Goal: Check status: Check status

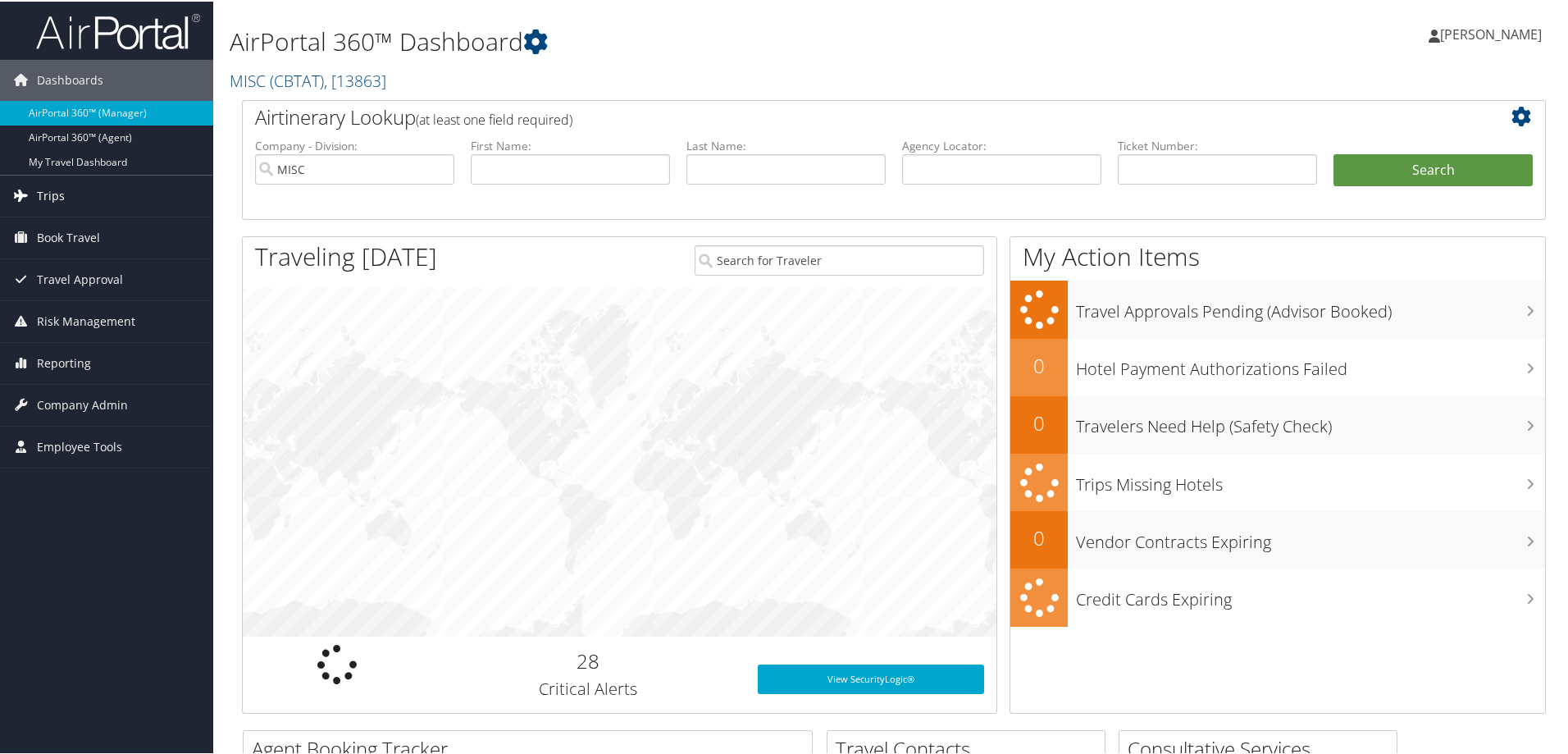
click at [51, 189] on span "Trips" at bounding box center [50, 194] width 28 height 41
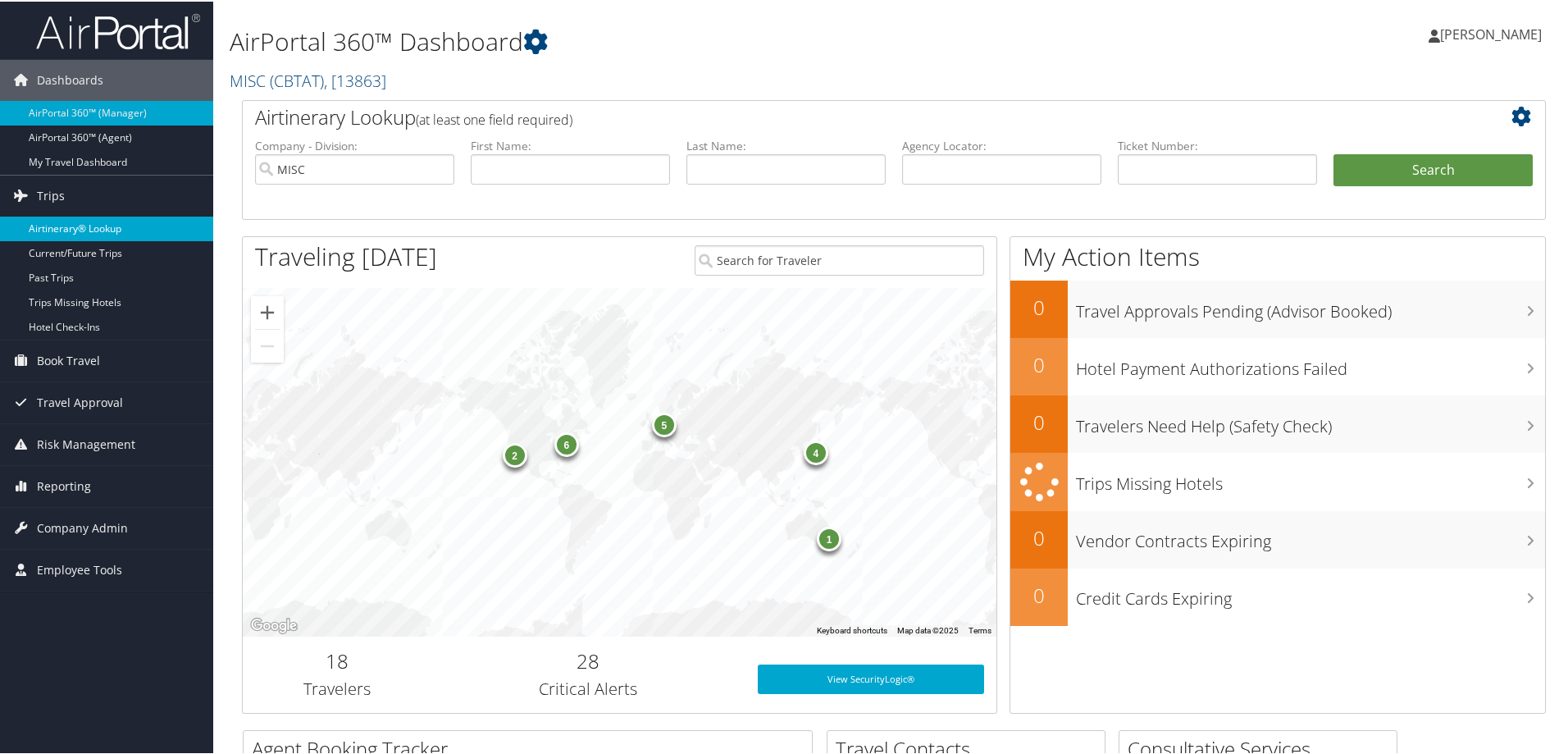
click at [53, 222] on link "Airtinerary® Lookup" at bounding box center [106, 227] width 213 height 25
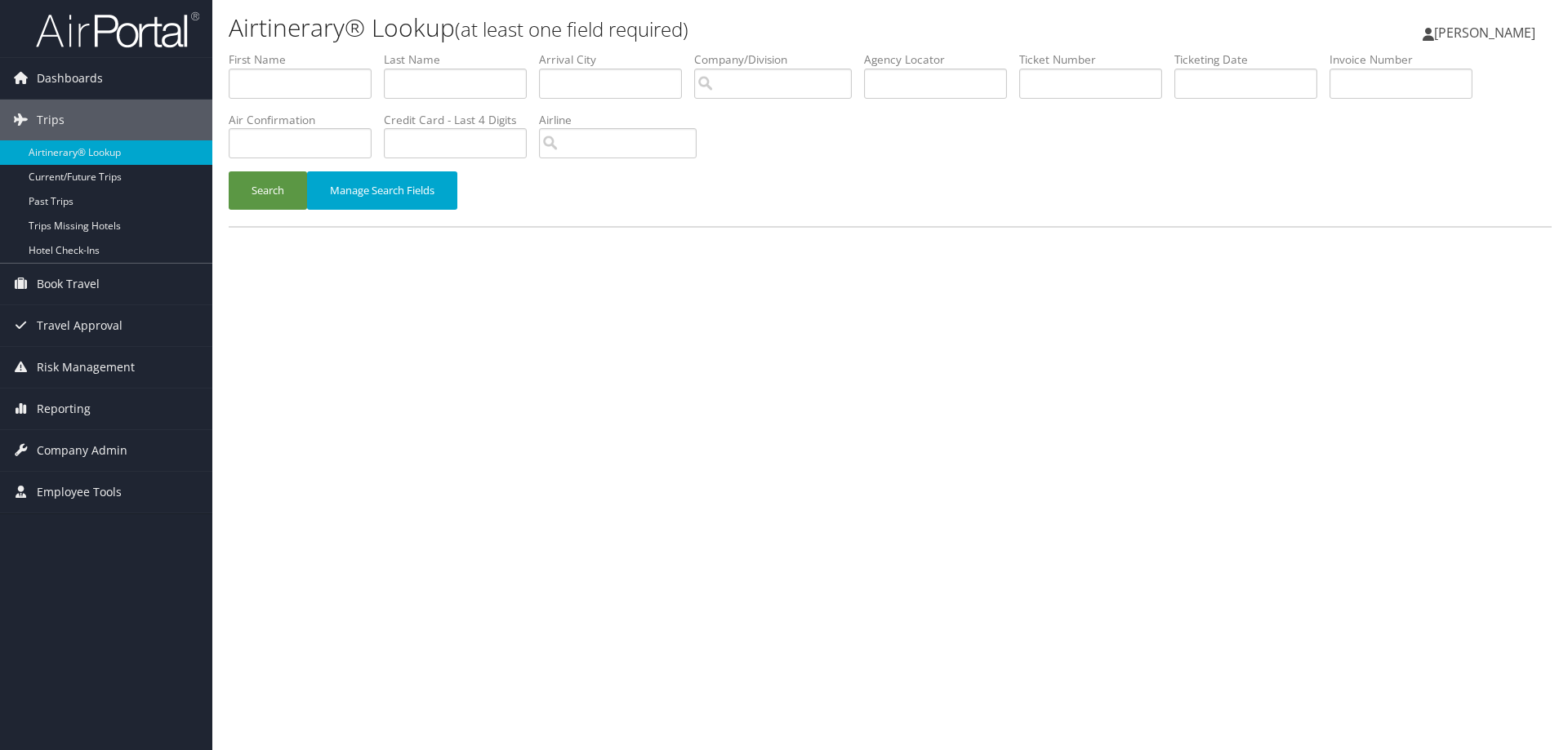
click at [1019, 82] on li "Agency Locator" at bounding box center [942, 80] width 155 height 60
click at [1033, 82] on input "text" at bounding box center [1090, 84] width 143 height 30
paste input "0067310137692"
type input "0067310137692"
click at [259, 186] on button "Search" at bounding box center [268, 190] width 79 height 39
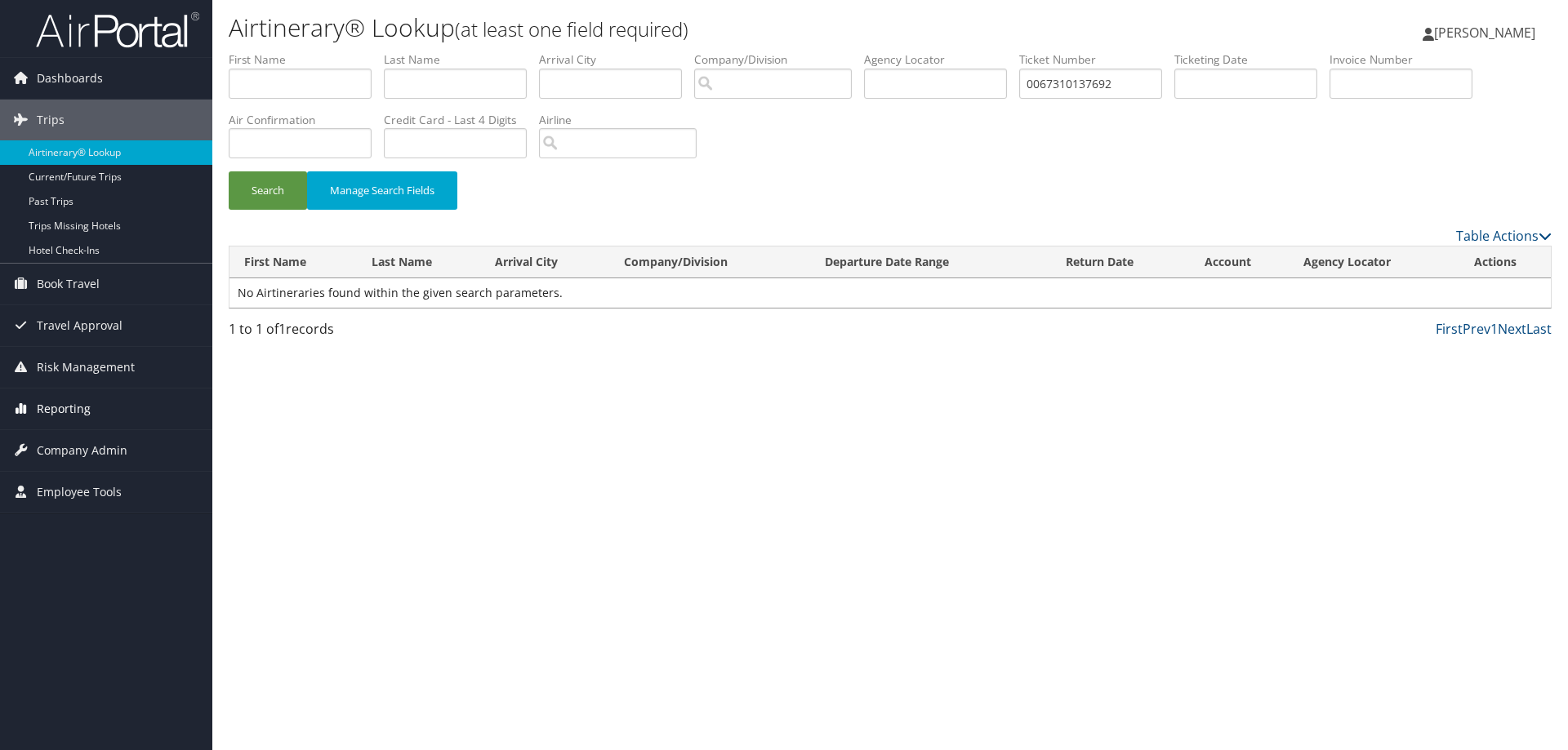
click at [57, 409] on span "Reporting" at bounding box center [63, 409] width 54 height 41
click at [55, 439] on link "Unused Tickets" at bounding box center [106, 442] width 212 height 25
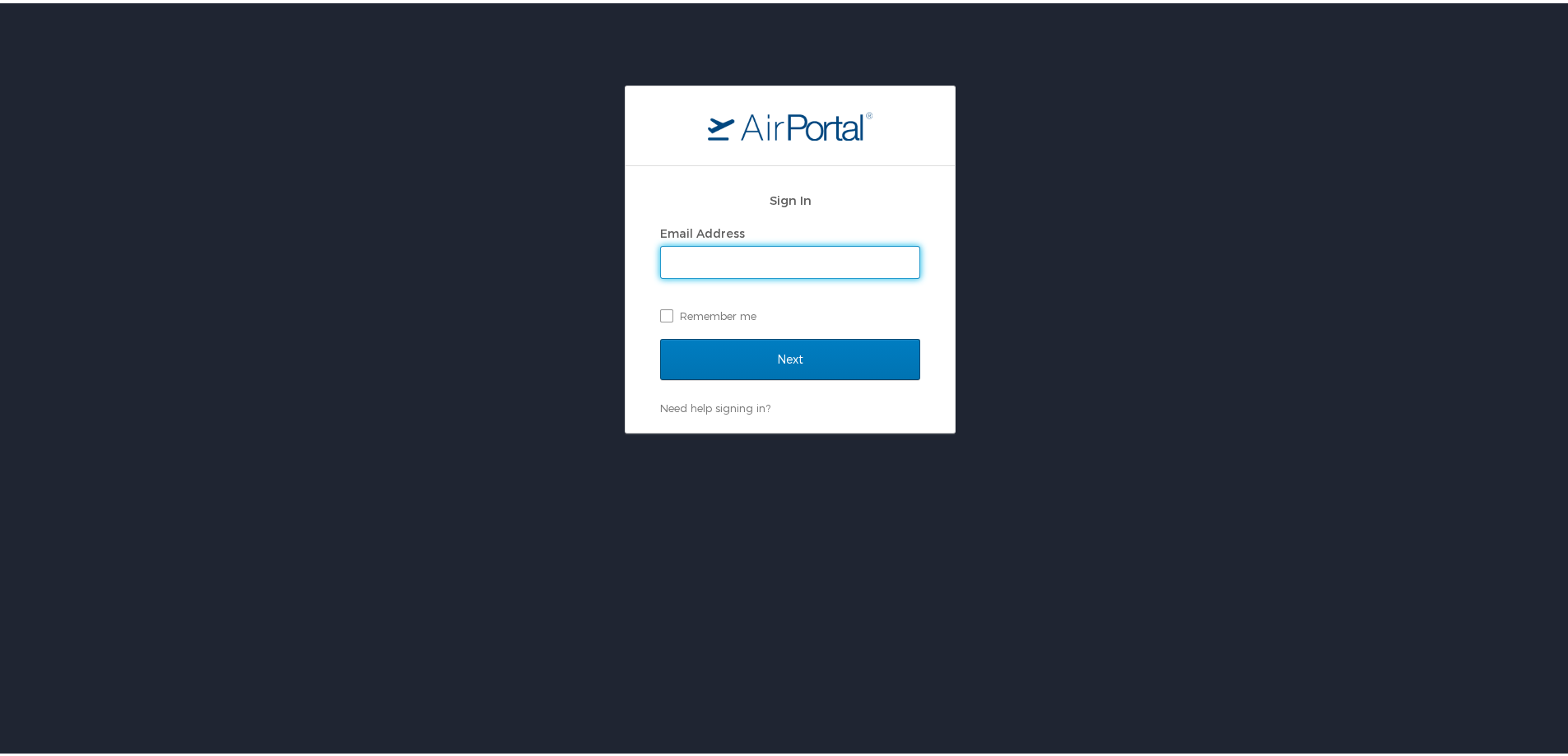
type input "[EMAIL_ADDRESS][DOMAIN_NAME]"
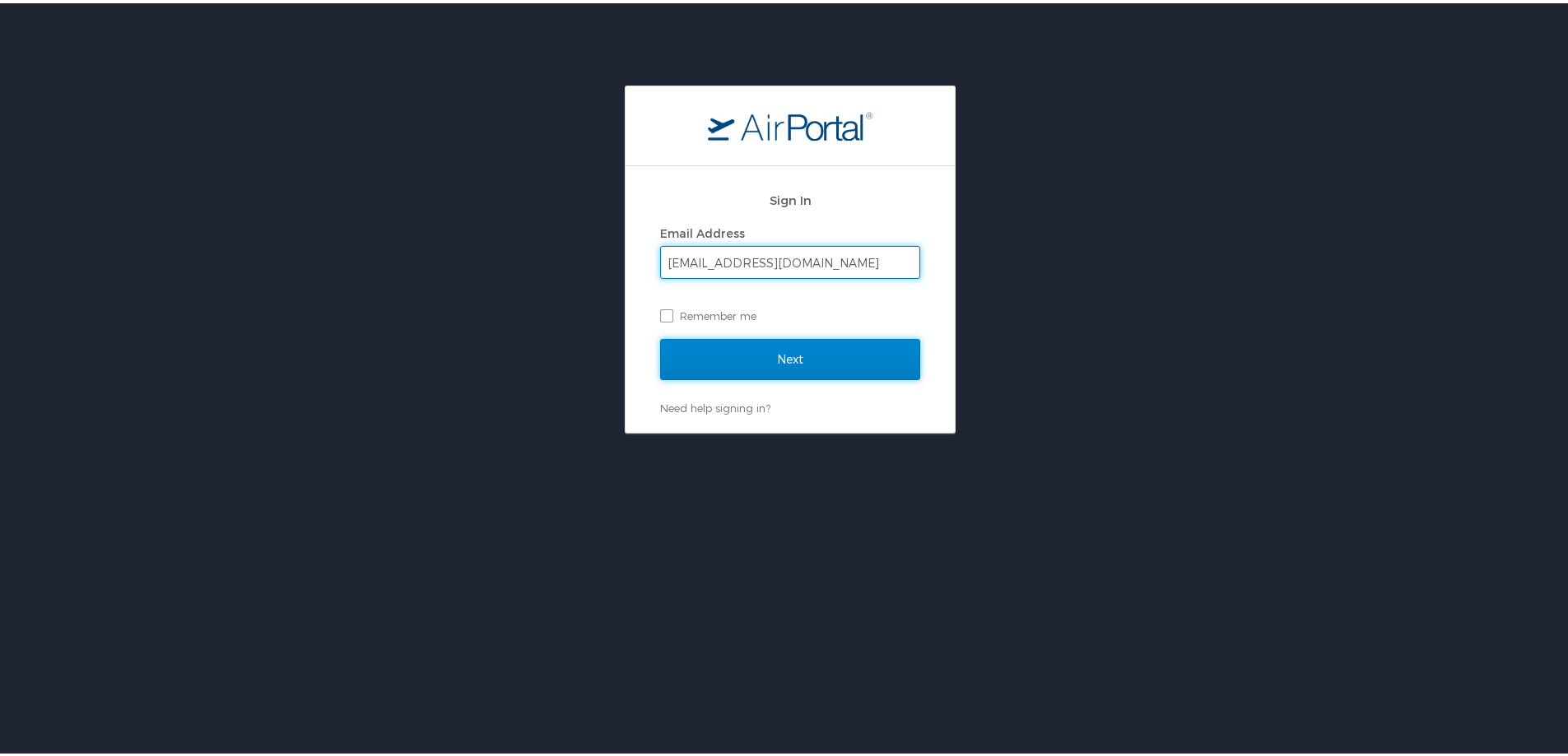
click at [732, 357] on input "Next" at bounding box center [790, 356] width 260 height 41
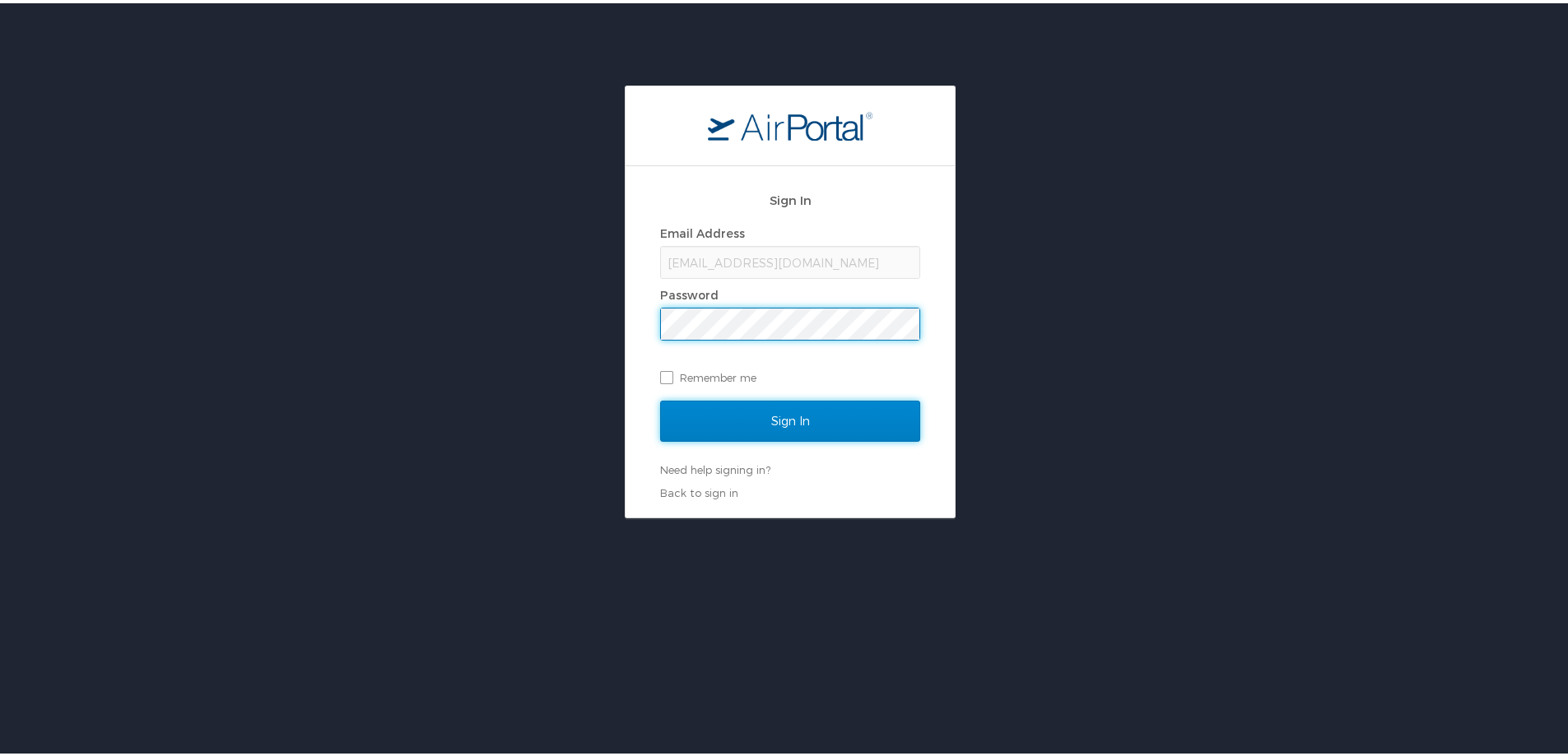
click at [712, 410] on input "Sign In" at bounding box center [790, 418] width 260 height 41
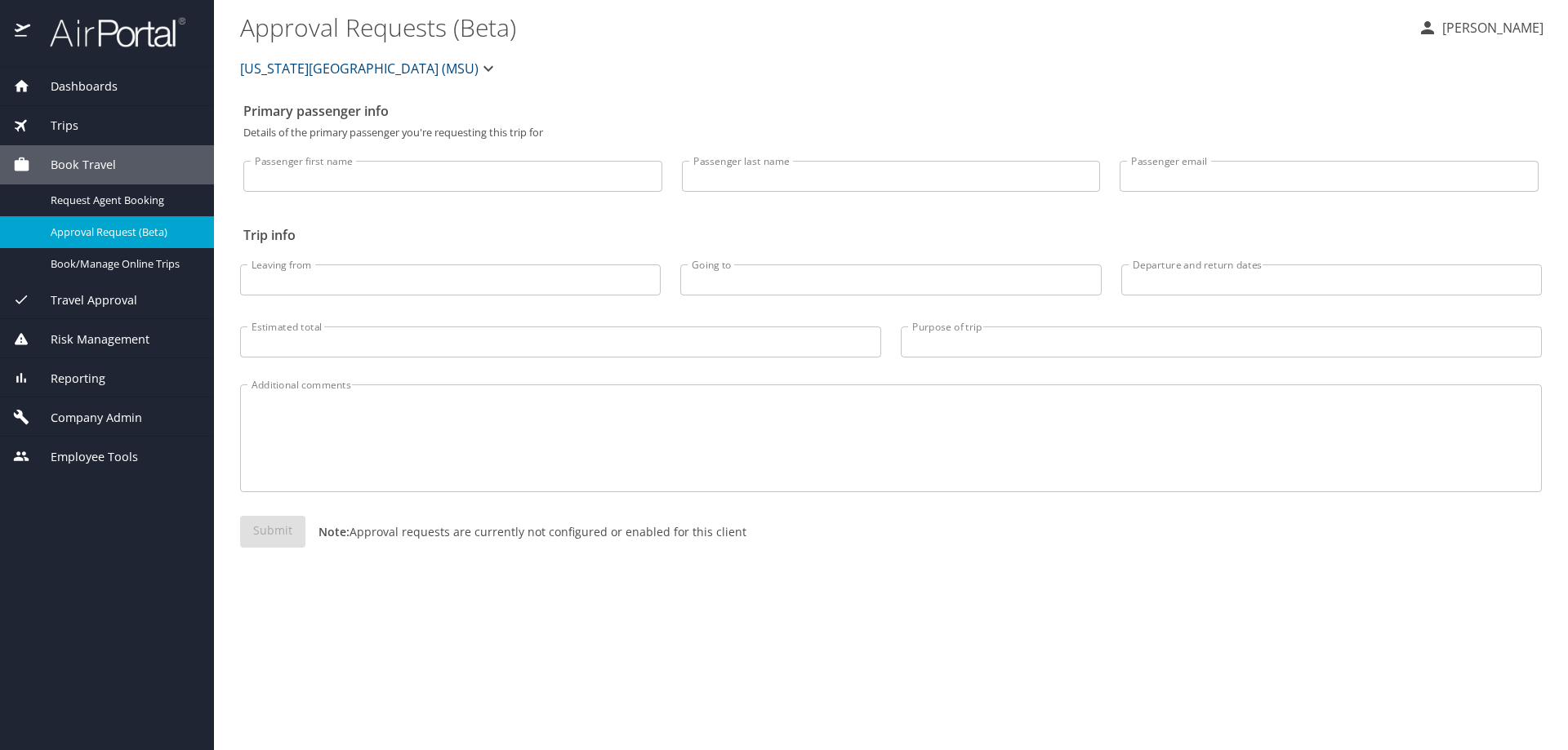
click at [65, 373] on span "Reporting" at bounding box center [67, 378] width 75 height 18
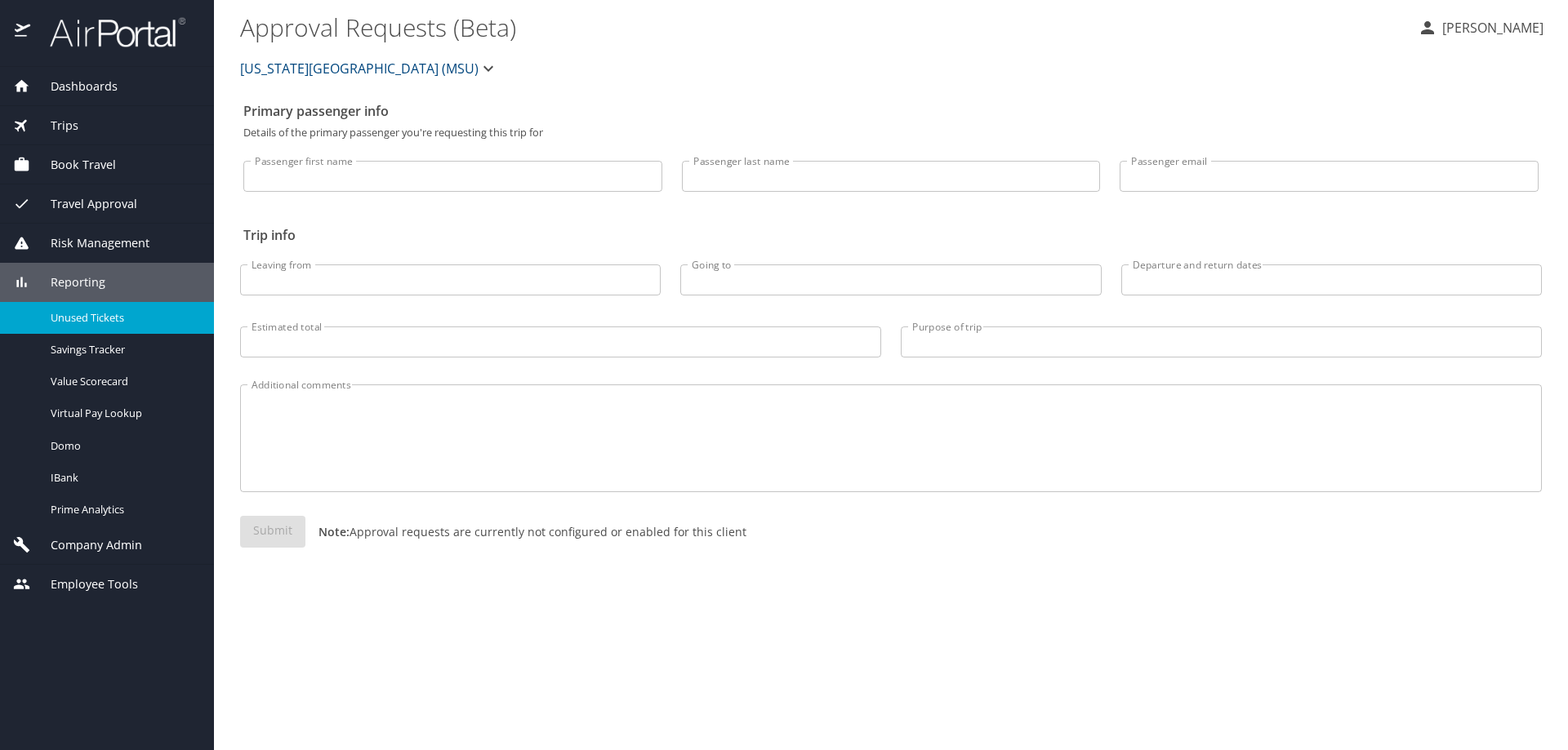
click at [74, 307] on link "Unused Tickets" at bounding box center [107, 318] width 214 height 32
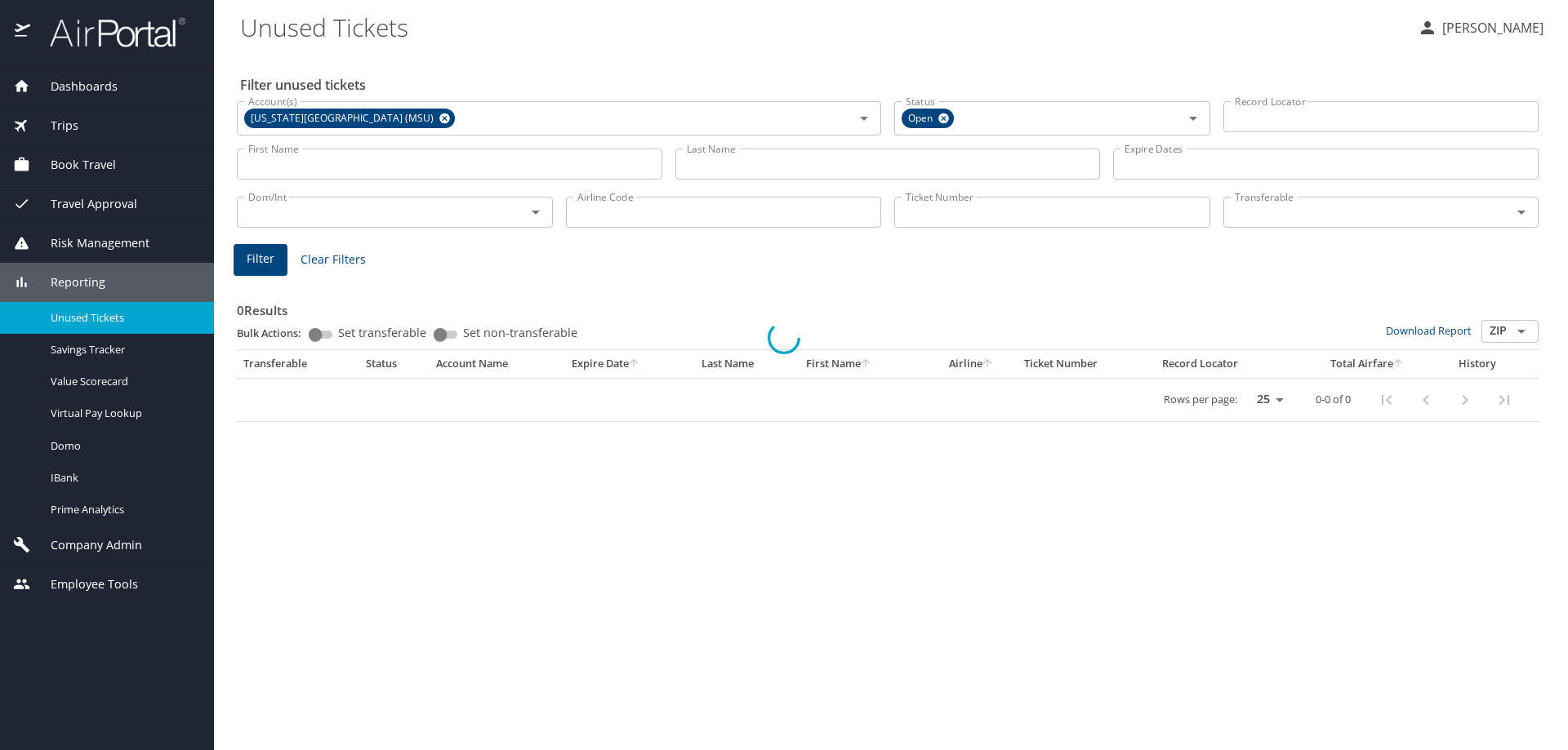
click at [923, 199] on div at bounding box center [784, 338] width 1568 height 826
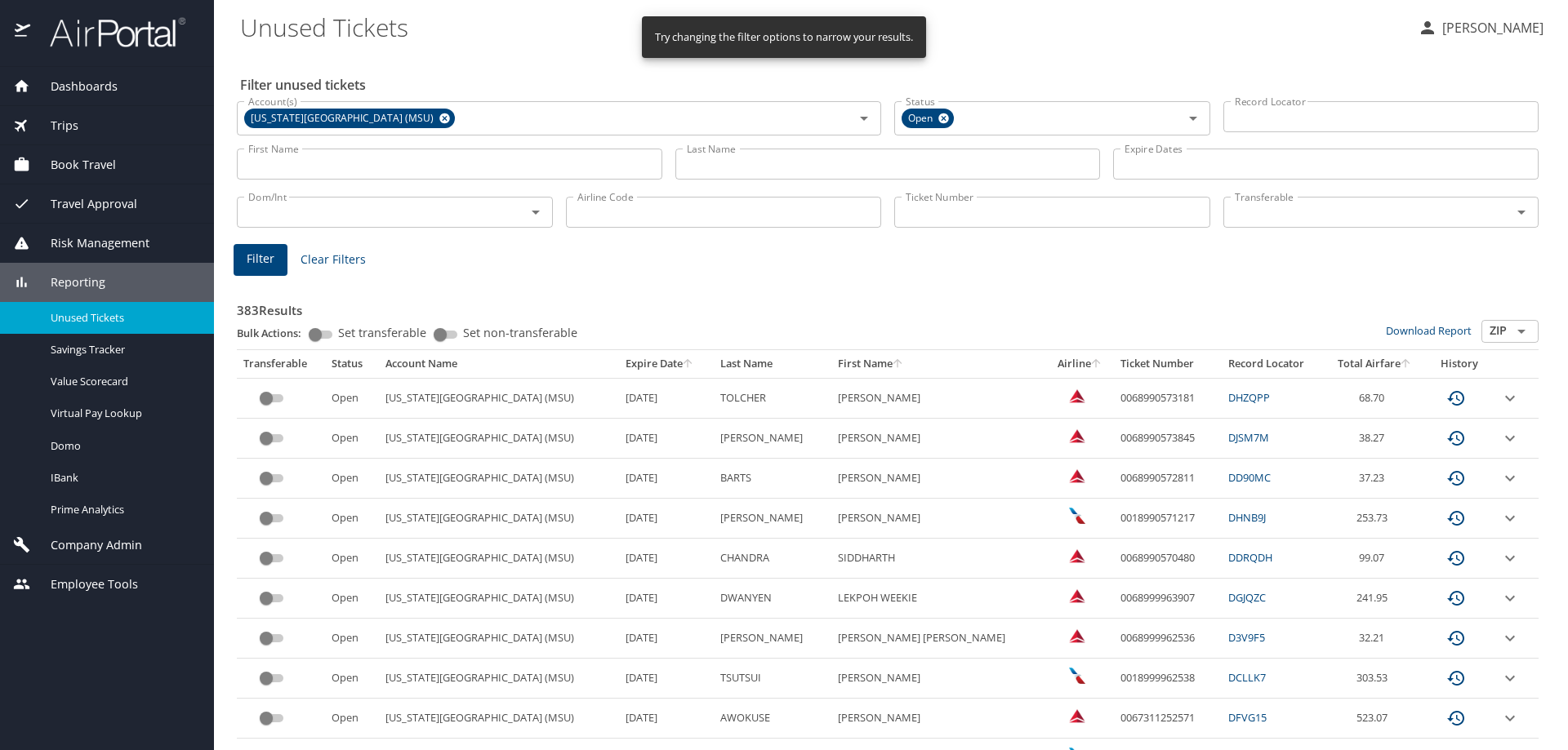
click at [918, 206] on input "Ticket Number" at bounding box center [1052, 212] width 316 height 31
paste input "0067310137692"
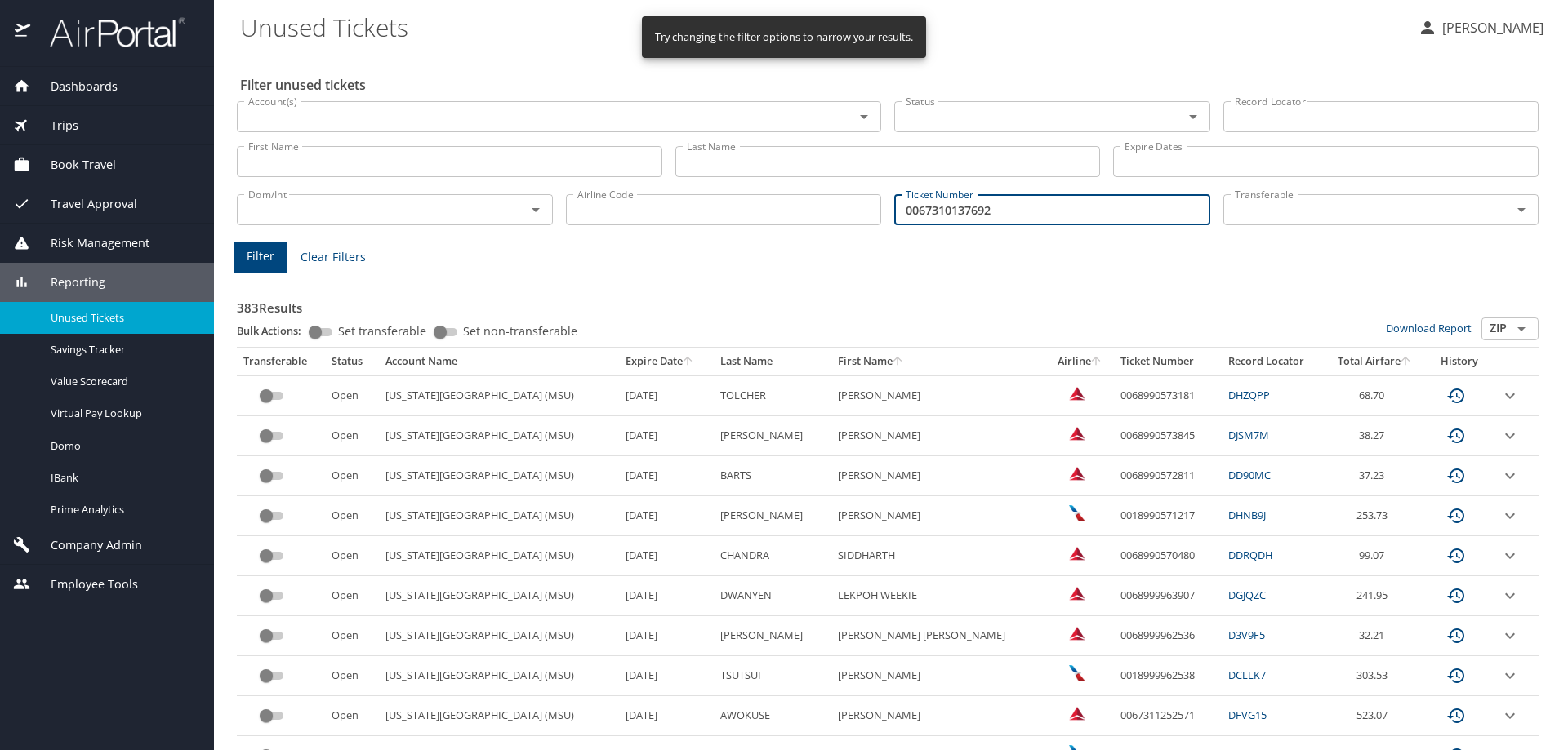
type input "0067310137692"
click at [255, 254] on span "Filter" at bounding box center [260, 257] width 27 height 21
